Goal: Task Accomplishment & Management: Use online tool/utility

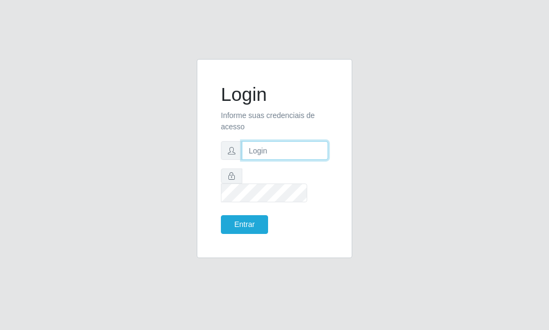
click at [271, 160] on input "text" at bounding box center [285, 150] width 86 height 19
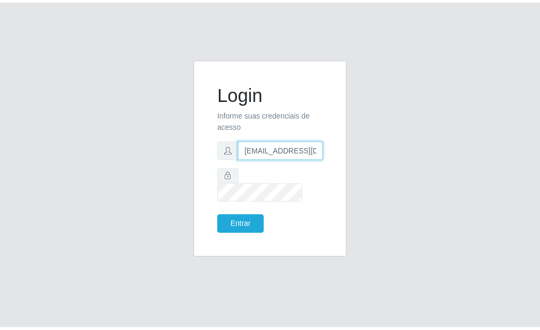
scroll to position [0, 1]
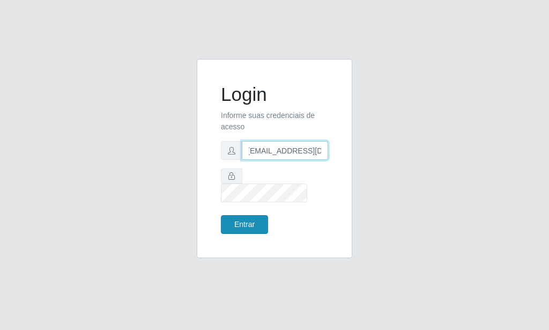
type input "[EMAIL_ADDRESS][DOMAIN_NAME]"
click at [251, 217] on button "Entrar" at bounding box center [244, 224] width 47 height 19
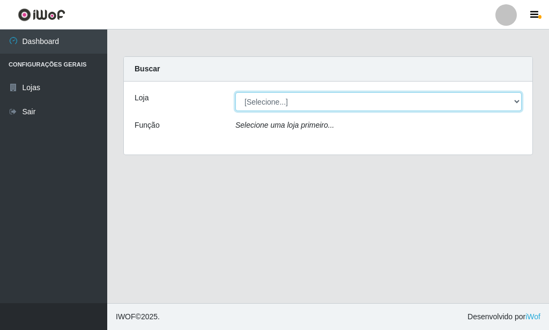
click at [235, 92] on select "[Selecione...] Rede Potiguar 6 - Extremoz" at bounding box center [378, 101] width 286 height 19
select select "80"
click option "Rede Potiguar 6 - Extremoz" at bounding box center [0, 0] width 0 height 0
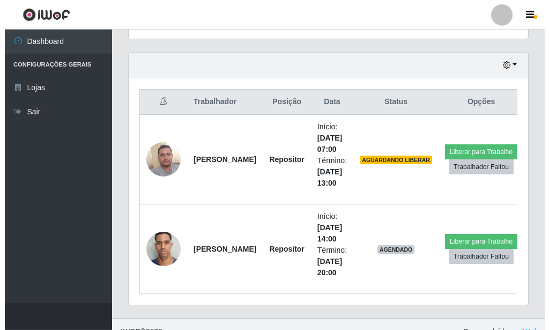
scroll to position [370, 0]
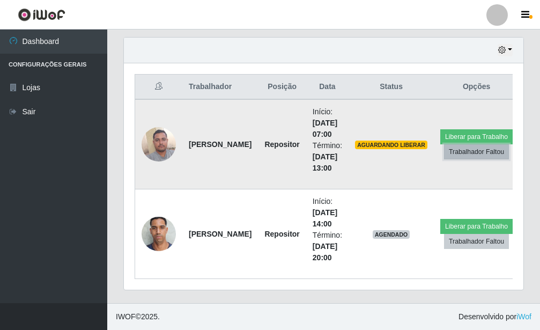
click at [457, 153] on button "Trabalhador Faltou" at bounding box center [476, 151] width 65 height 15
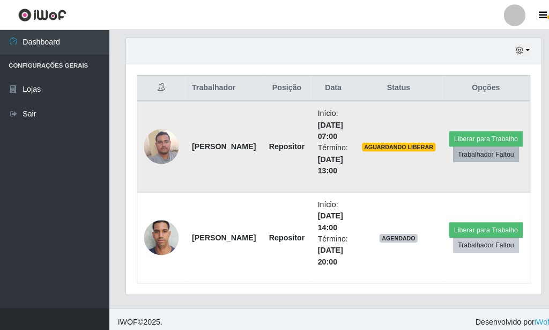
scroll to position [535642, 535465]
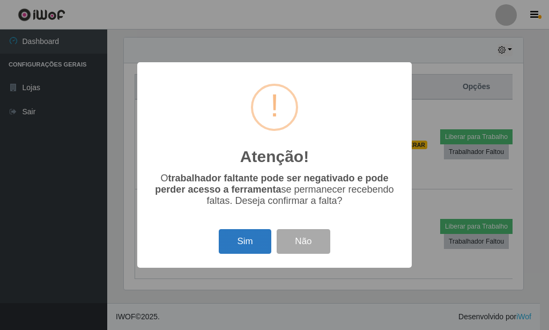
click at [256, 241] on button "Sim" at bounding box center [245, 241] width 52 height 25
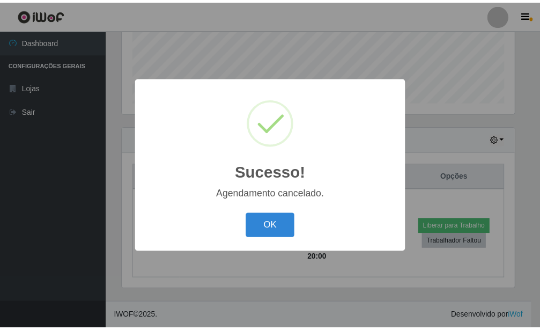
scroll to position [281, 0]
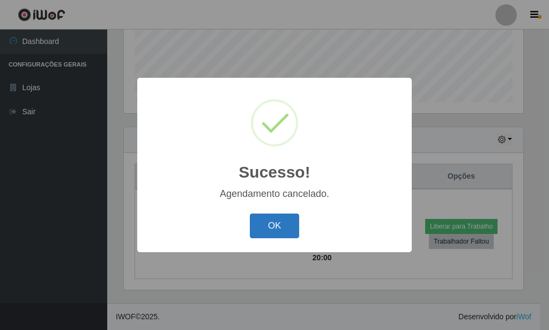
click at [271, 223] on button "OK" at bounding box center [275, 225] width 50 height 25
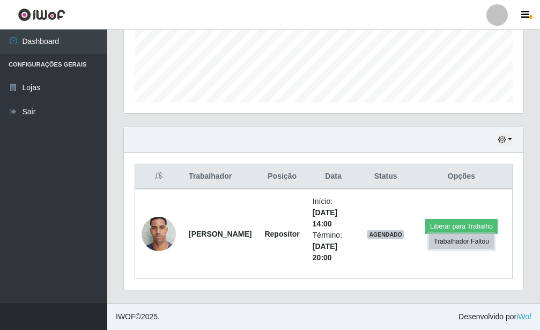
scroll to position [62, 0]
